Goal: Check status

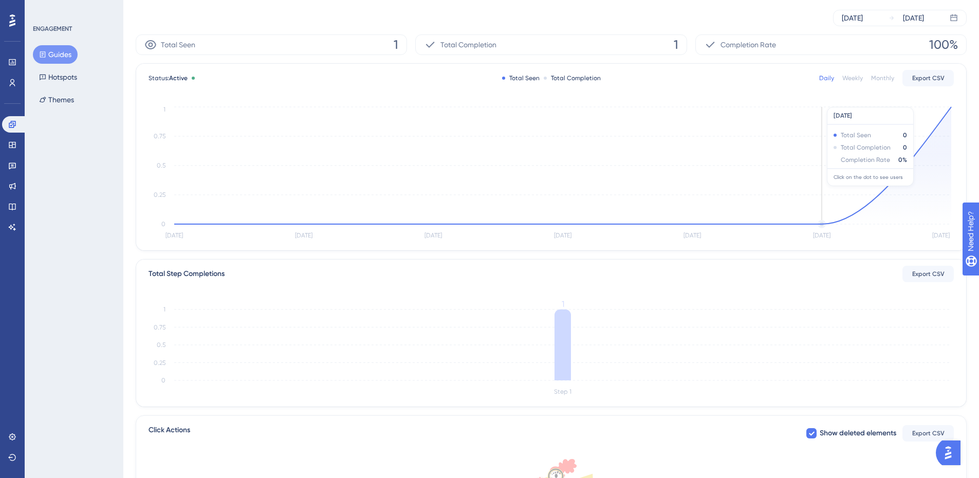
scroll to position [239, 0]
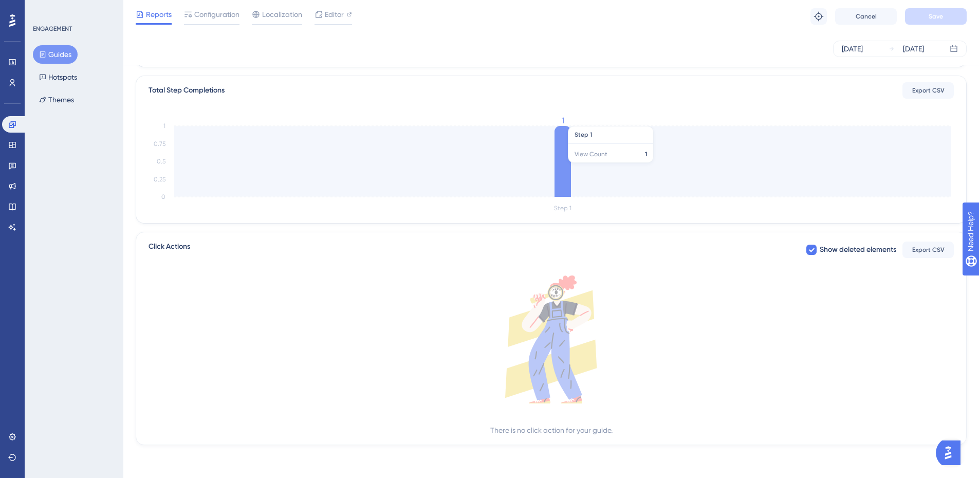
click at [557, 160] on icon at bounding box center [562, 161] width 16 height 71
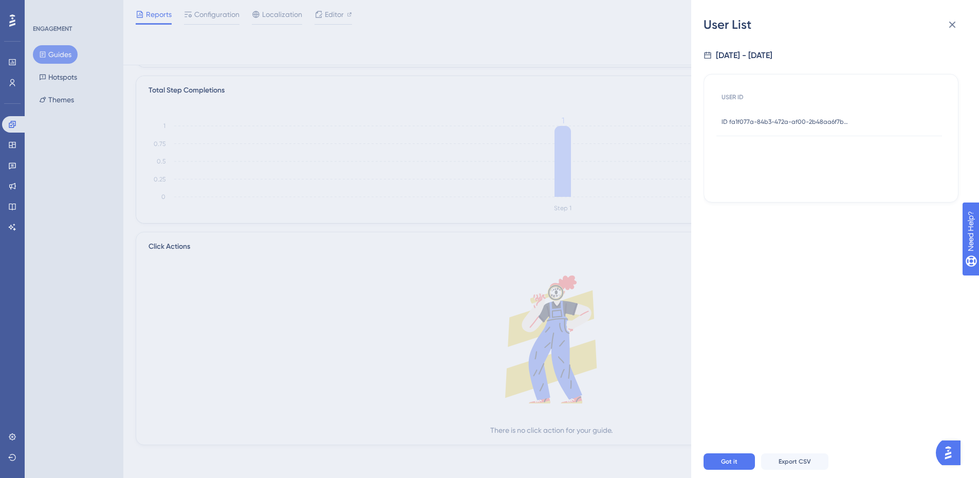
click at [810, 121] on span "ID fa1f077a-84b3-472a-af00-2b48aa6f7b2e" at bounding box center [785, 122] width 128 height 8
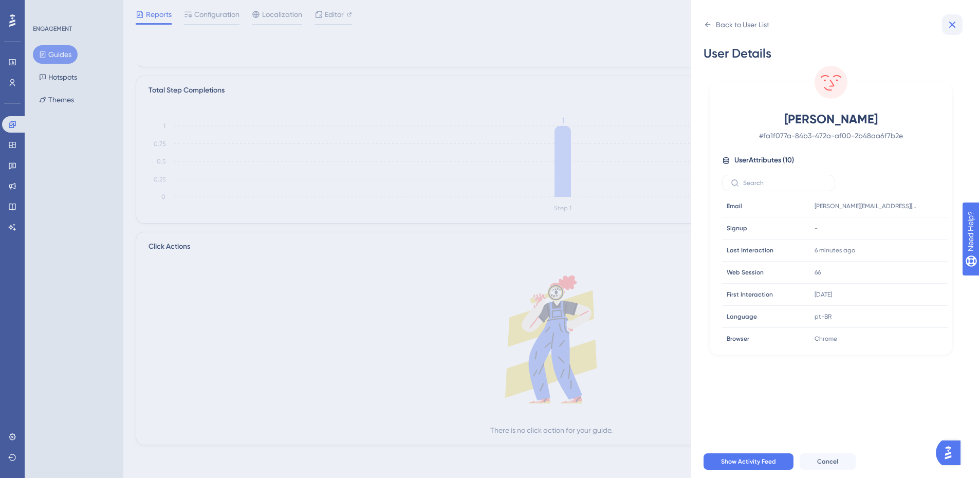
click at [955, 25] on icon at bounding box center [952, 24] width 12 height 12
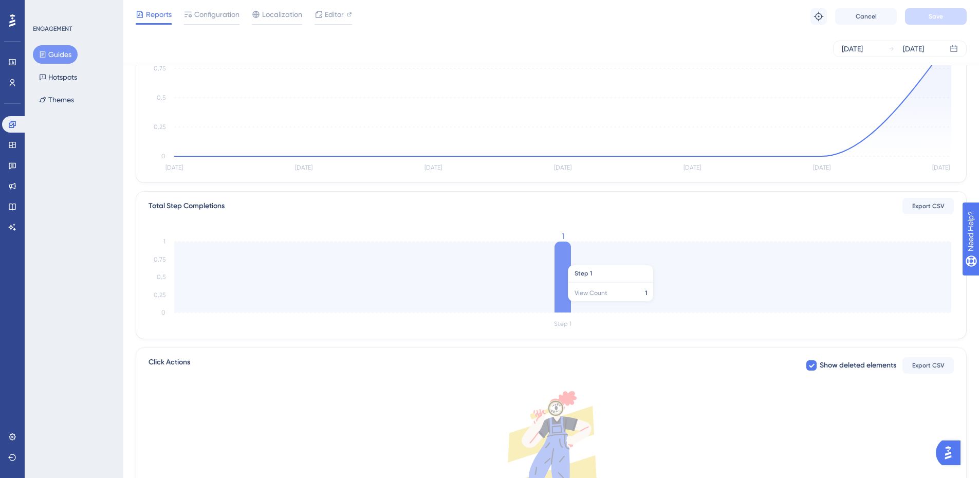
scroll to position [0, 0]
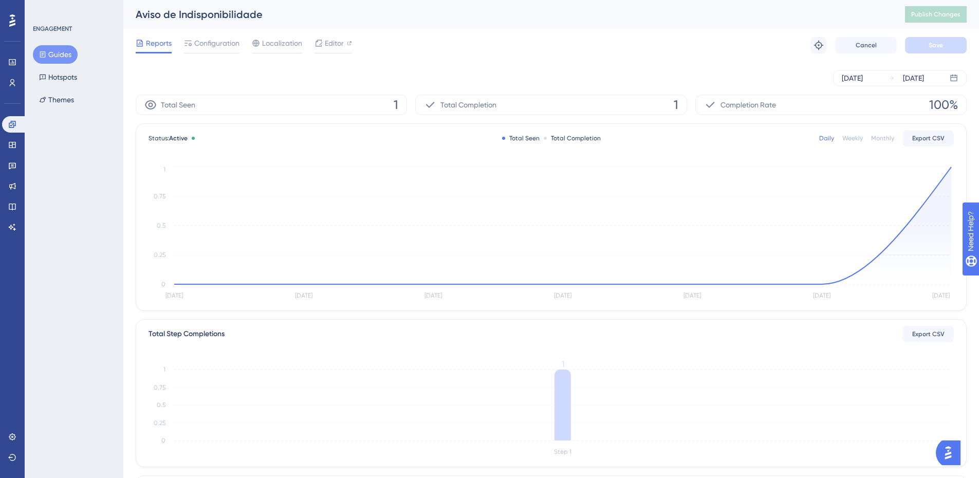
click at [520, 53] on div "Reports Configuration Localization Editor Troubleshoot Cancel Save" at bounding box center [551, 45] width 831 height 33
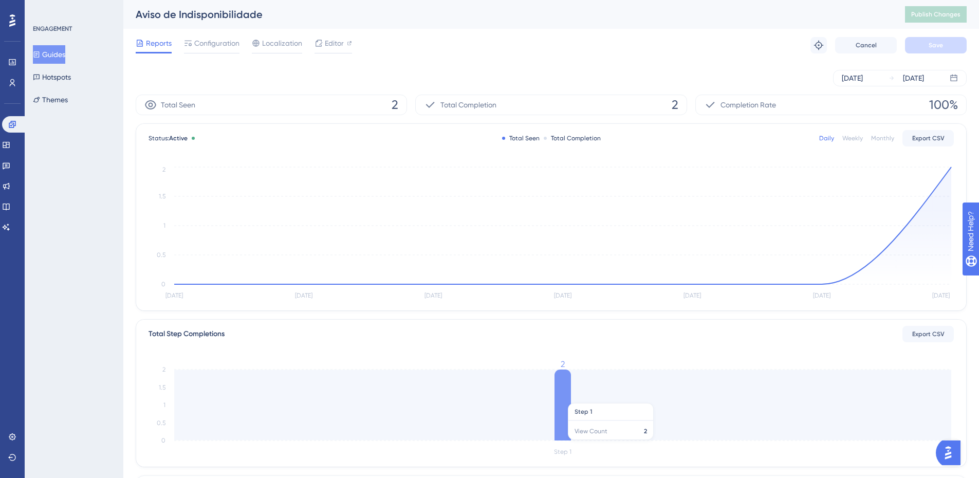
click at [565, 396] on icon at bounding box center [562, 404] width 16 height 71
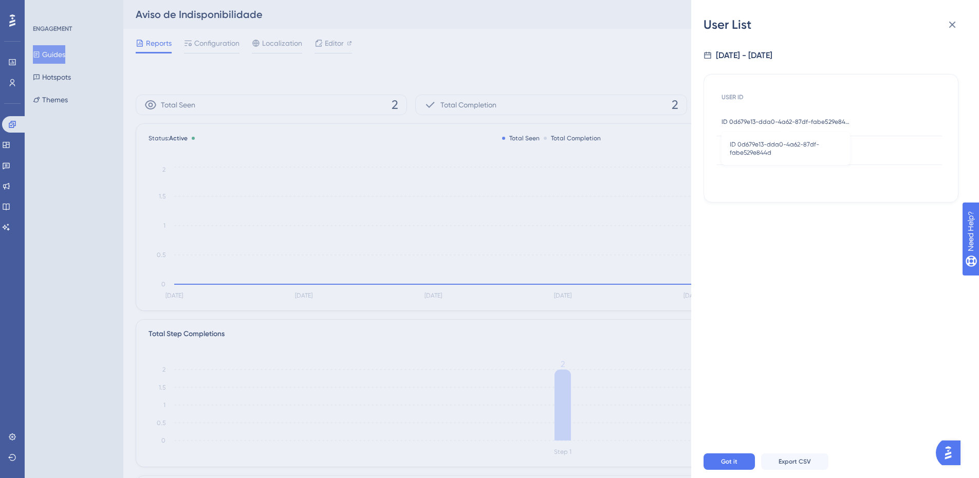
click at [817, 120] on span "ID 0d679e13-dda0-4a62-87df-fabe529e844d" at bounding box center [785, 122] width 128 height 8
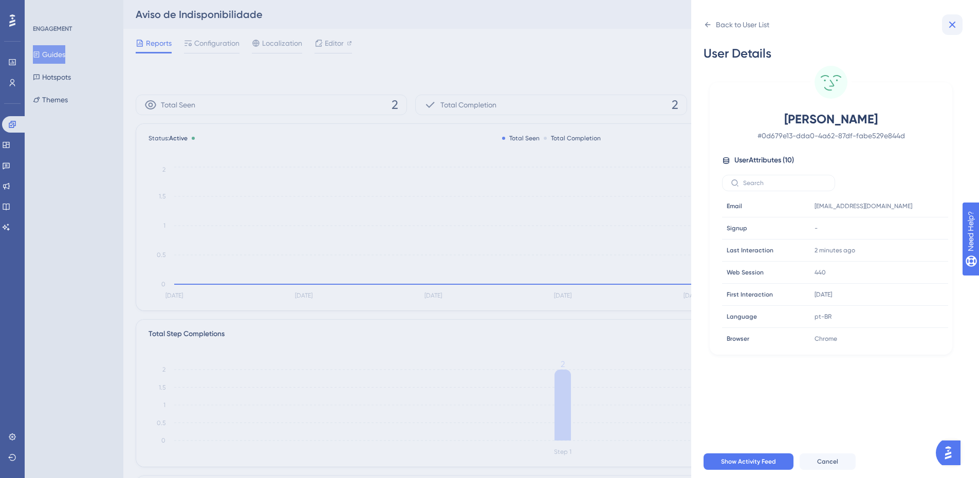
click at [955, 23] on icon at bounding box center [952, 25] width 7 height 7
